Goal: Book appointment/travel/reservation

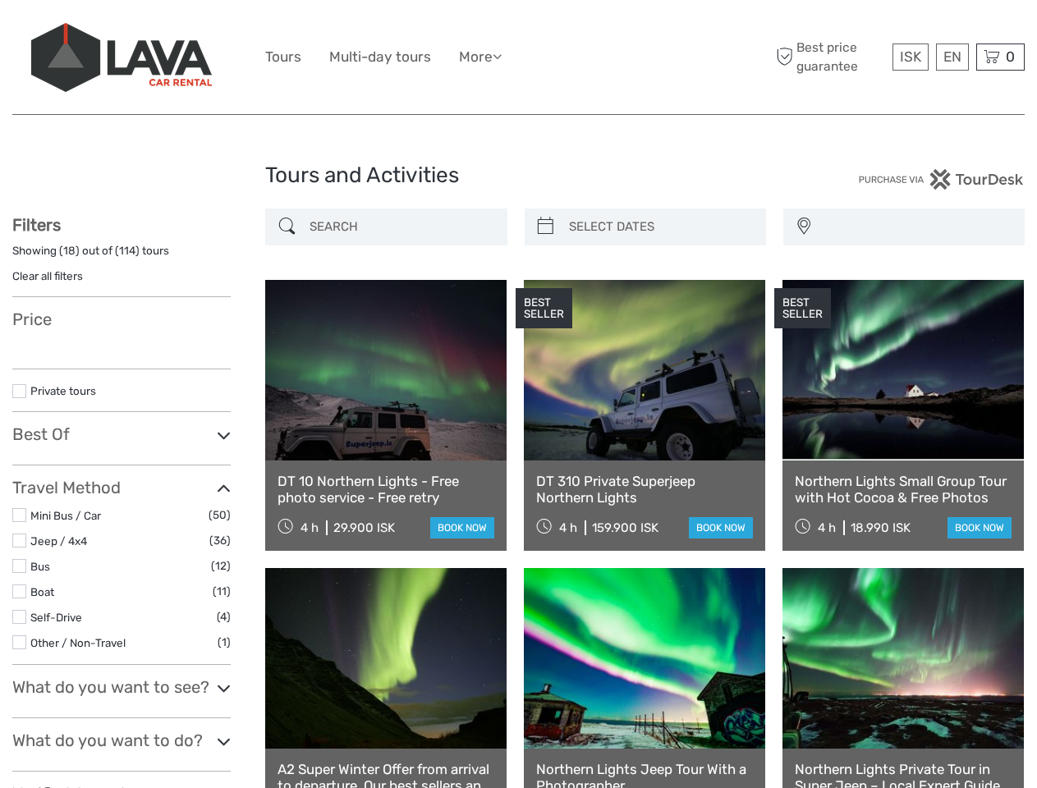
select select
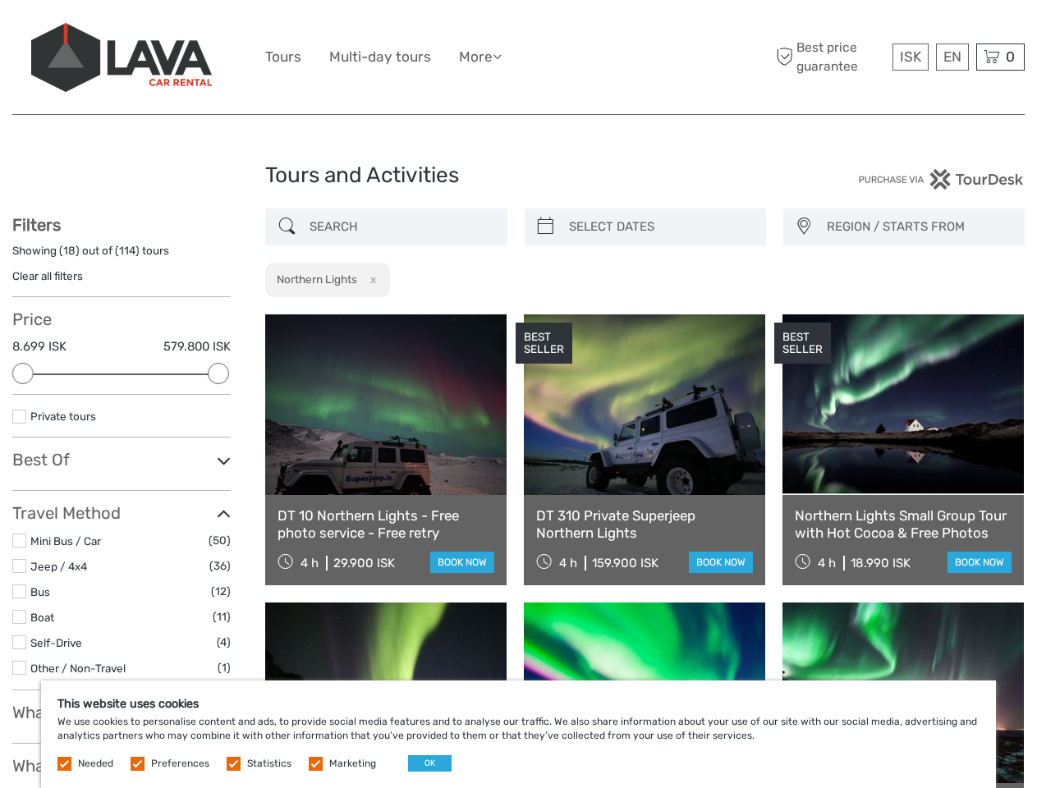
click at [518, 57] on ul "Tours Multi-day tours More Food & drink Travel Articles Back to [GEOGRAPHIC_DAT…" at bounding box center [395, 57] width 261 height 24
click at [482, 57] on link "More" at bounding box center [480, 57] width 43 height 24
click at [502, 56] on icon at bounding box center [497, 56] width 9 height 14
click at [910, 57] on span "ISK" at bounding box center [910, 56] width 21 height 16
click at [952, 57] on div "EN English Español Deutsch" at bounding box center [952, 57] width 33 height 27
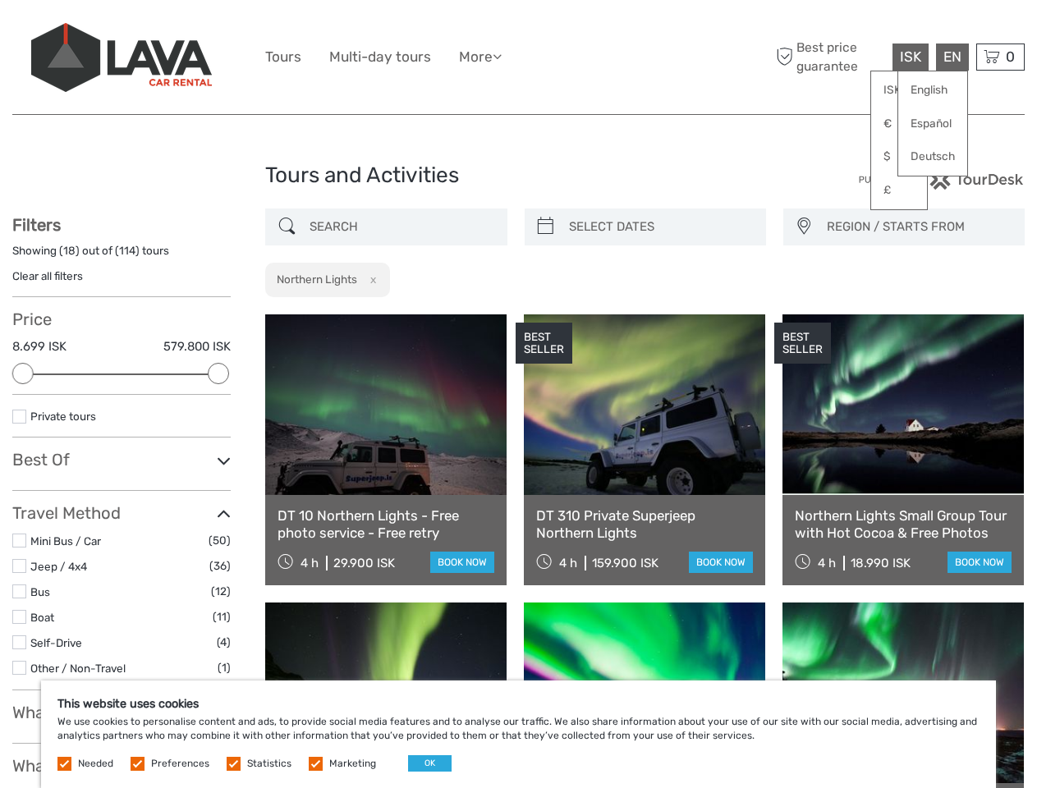
click at [1000, 57] on div "0 Items Total 0 ISK Checkout The shopping cart is empty." at bounding box center [1000, 57] width 48 height 27
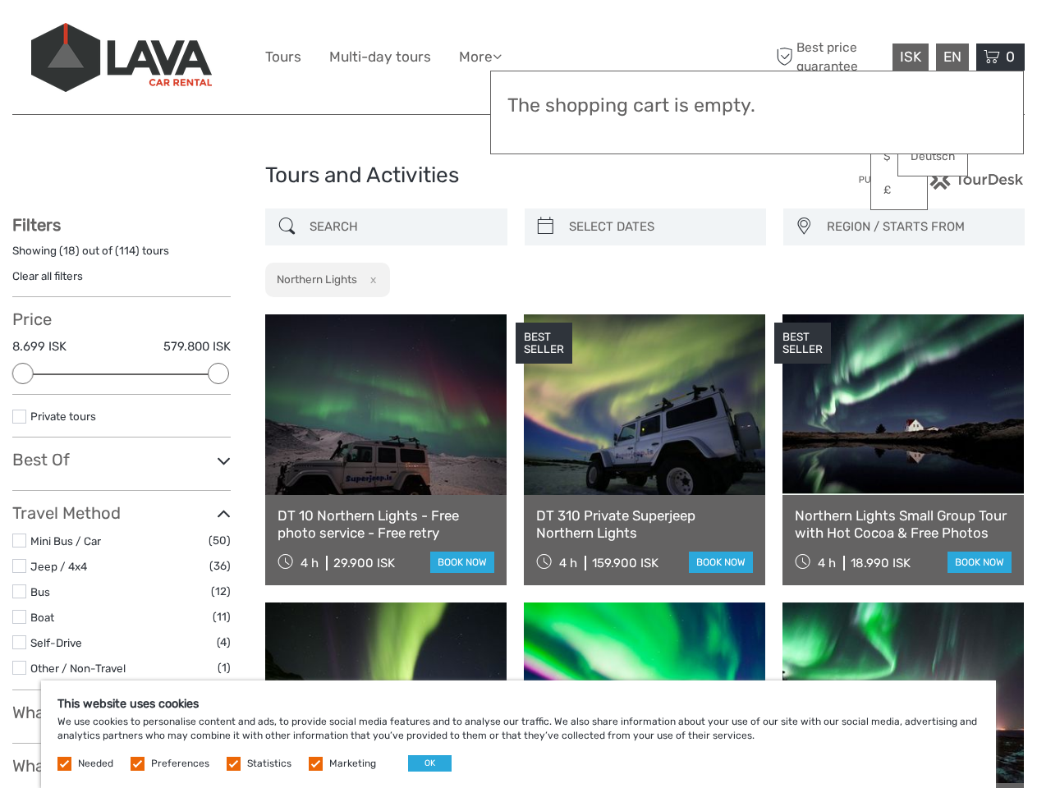
click at [23, 374] on div at bounding box center [22, 373] width 21 height 21
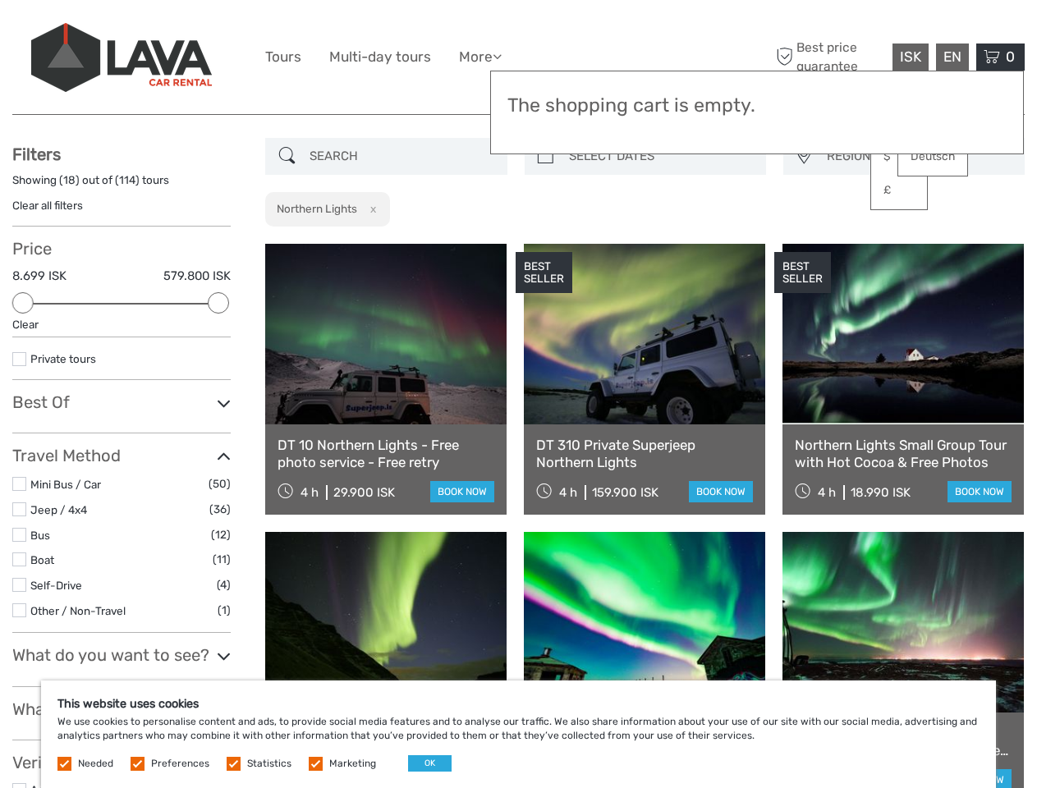
click at [218, 392] on icon at bounding box center [224, 403] width 14 height 22
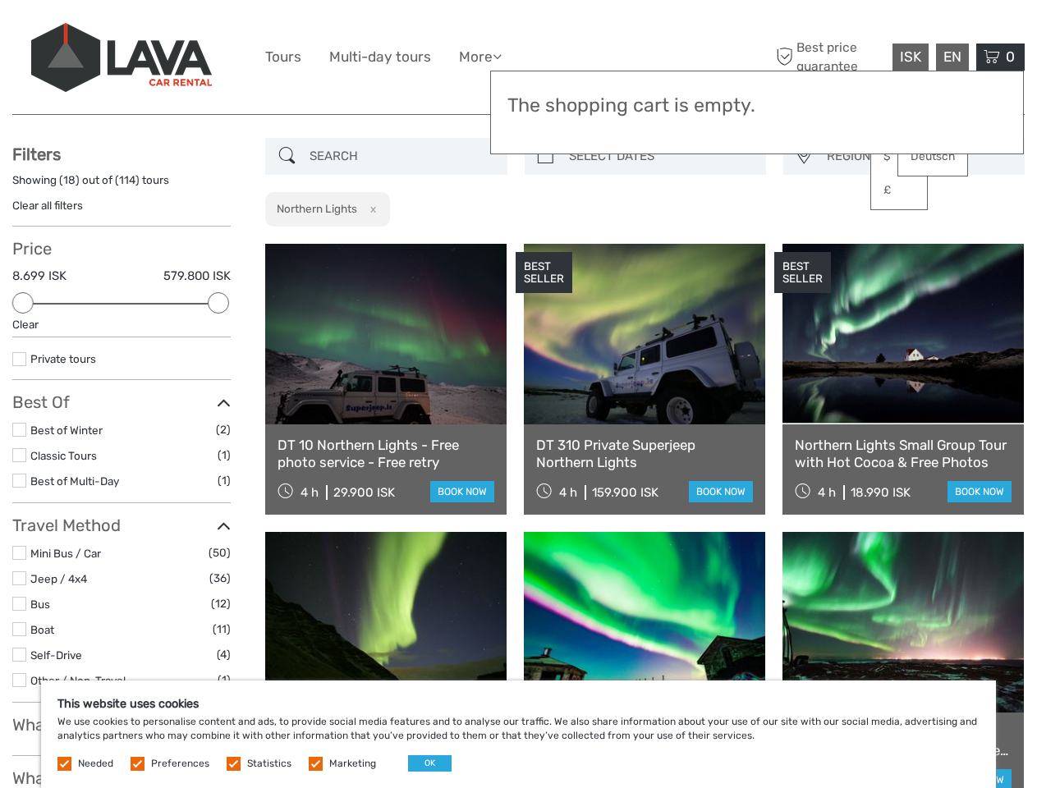
scroll to position [93, 0]
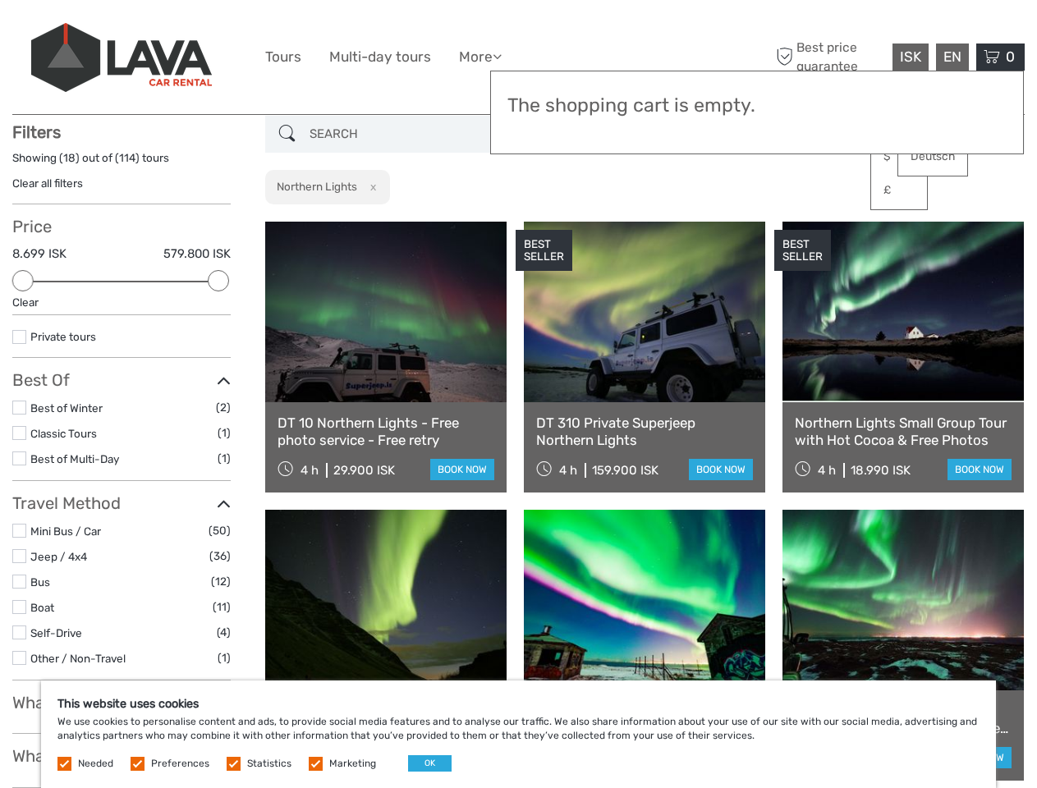
click at [545, 227] on link at bounding box center [644, 312] width 241 height 181
click at [659, 227] on link at bounding box center [644, 312] width 241 height 181
